Goal: Browse casually

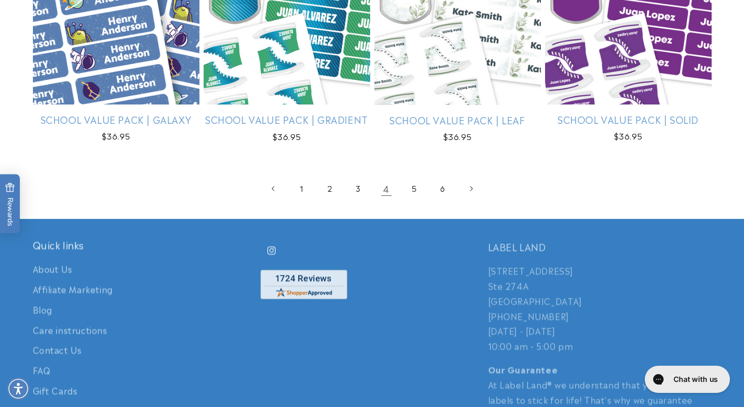
scroll to position [2315, 0]
